Goal: Task Accomplishment & Management: Use online tool/utility

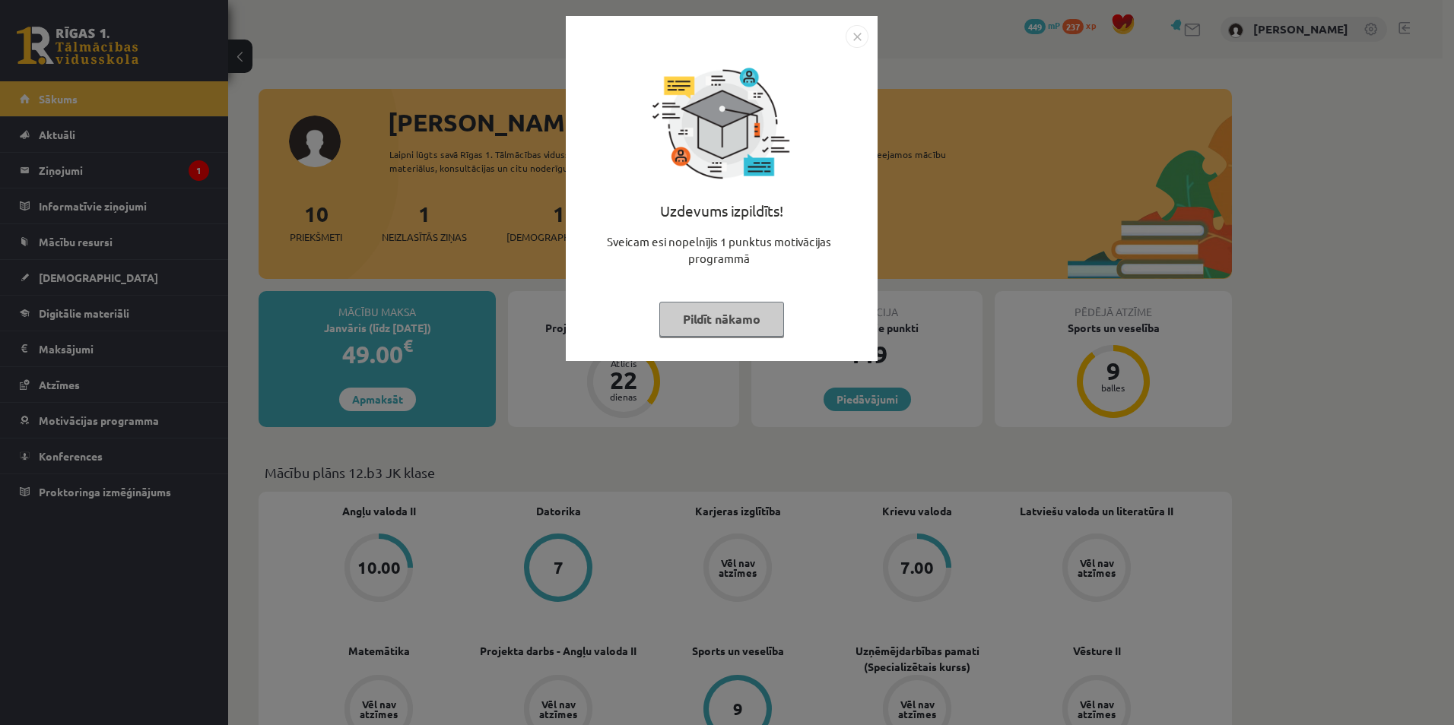
drag, startPoint x: 719, startPoint y: 344, endPoint x: 714, endPoint y: 332, distance: 13.3
click at [719, 343] on div "Uzdevums izpildīts! Sveicam esi nopelnījis 1 punktus motivācijas programmā Pild…" at bounding box center [721, 200] width 293 height 304
click at [712, 332] on button "Pildīt nākamo" at bounding box center [721, 319] width 125 height 35
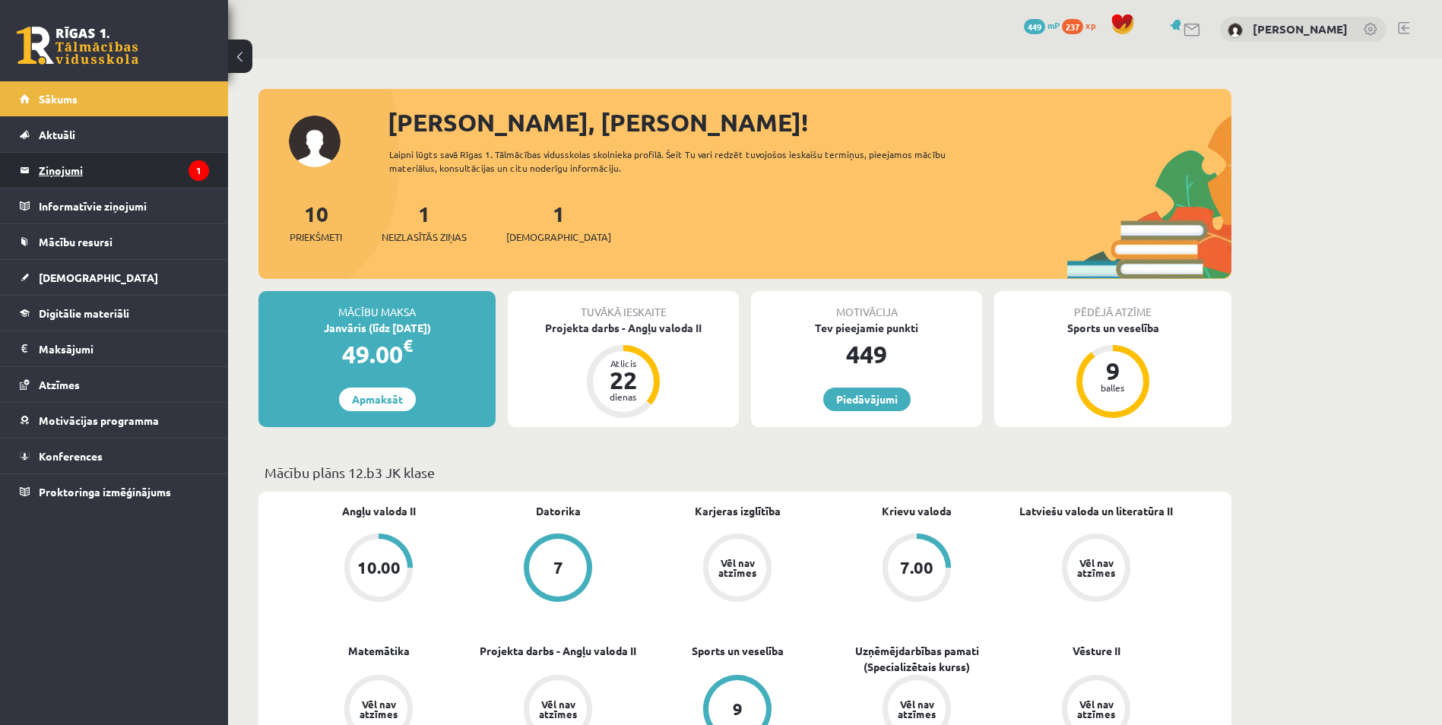
click at [166, 165] on legend "Ziņojumi 1" at bounding box center [124, 170] width 170 height 35
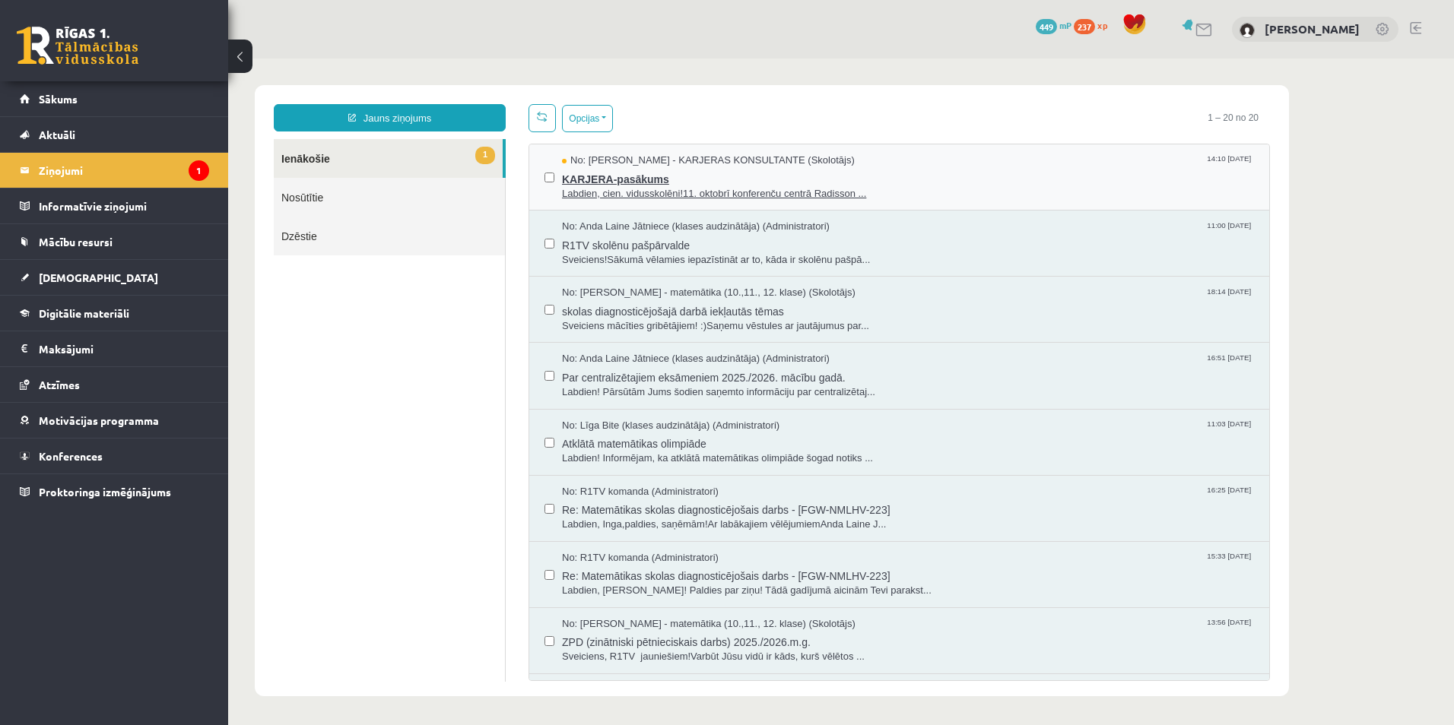
click at [620, 187] on span "Labdien, cien. vidusskolēni!11. oktobrī konferenču centrā Radisson ..." at bounding box center [908, 194] width 692 height 14
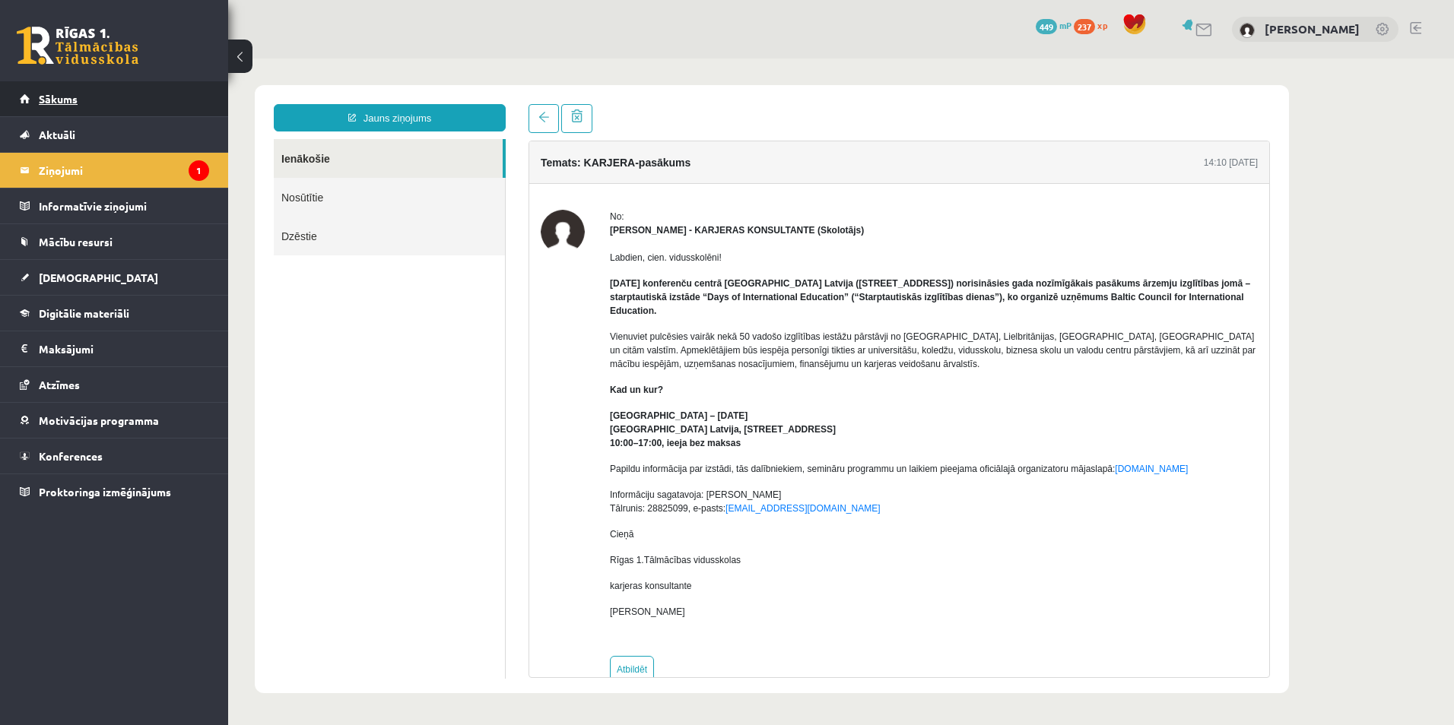
click at [170, 106] on link "Sākums" at bounding box center [114, 98] width 189 height 35
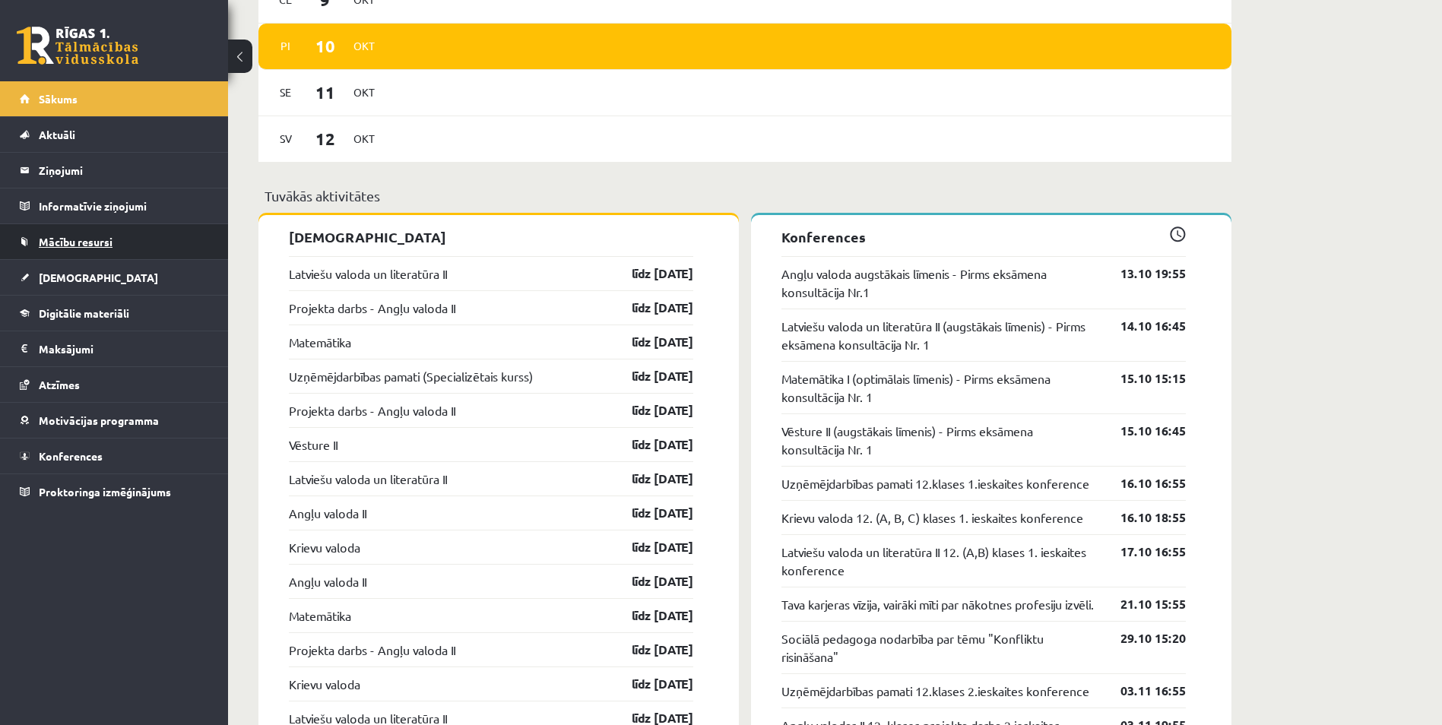
scroll to position [592, 0]
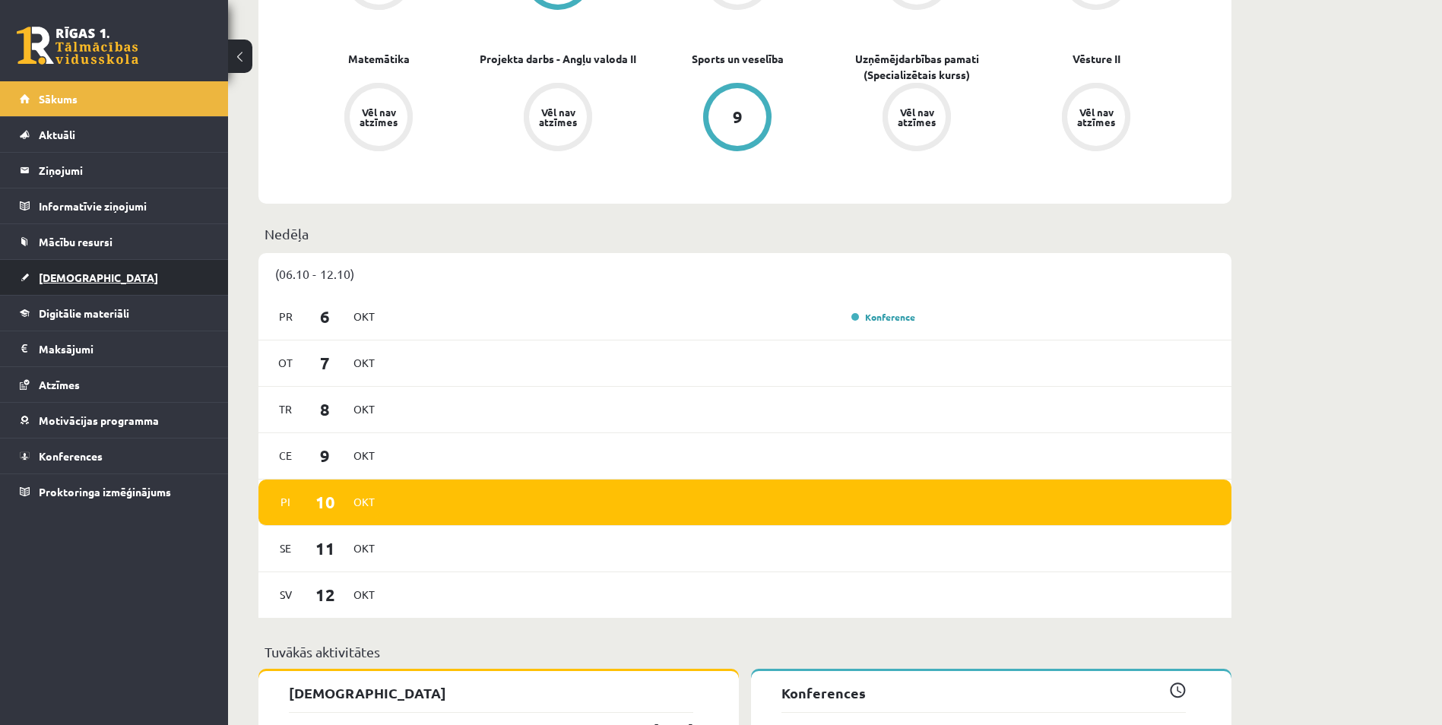
click at [169, 274] on link "[DEMOGRAPHIC_DATA]" at bounding box center [114, 277] width 189 height 35
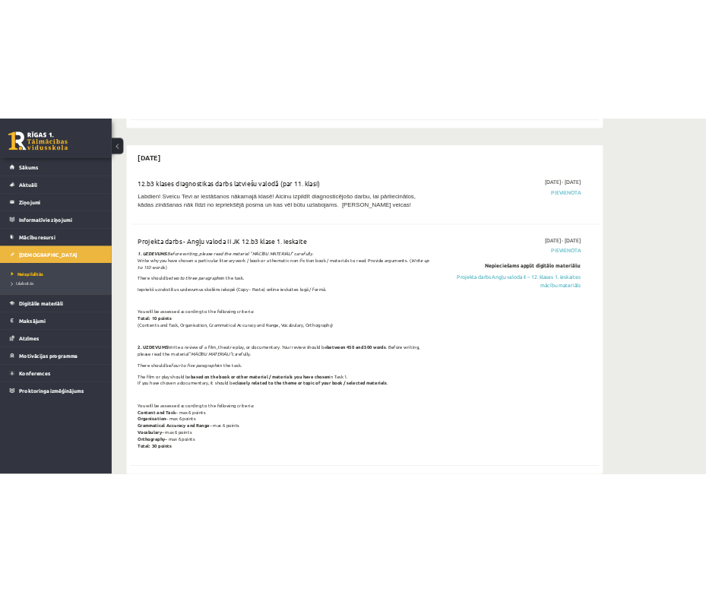
scroll to position [380, 0]
